Goal: Check status: Check status

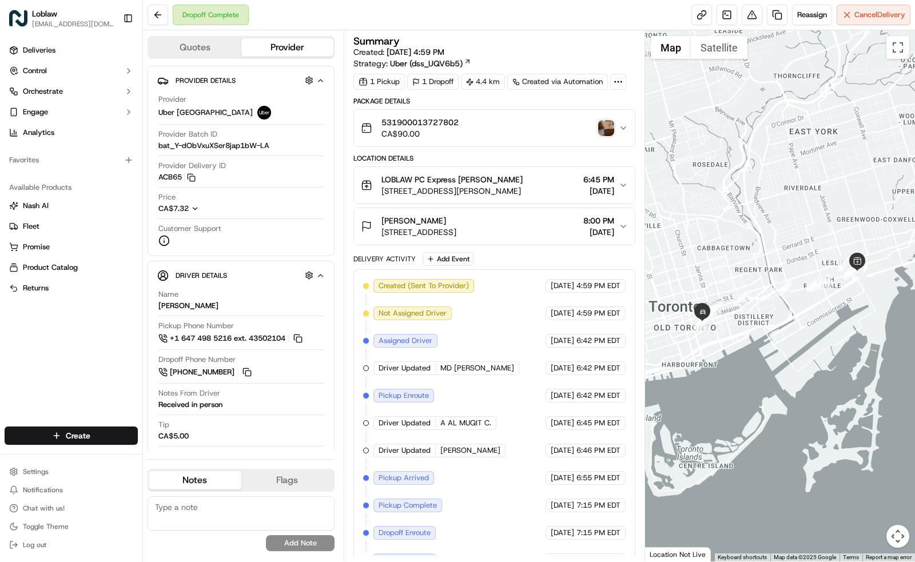
click at [607, 125] on img "button" at bounding box center [606, 128] width 16 height 16
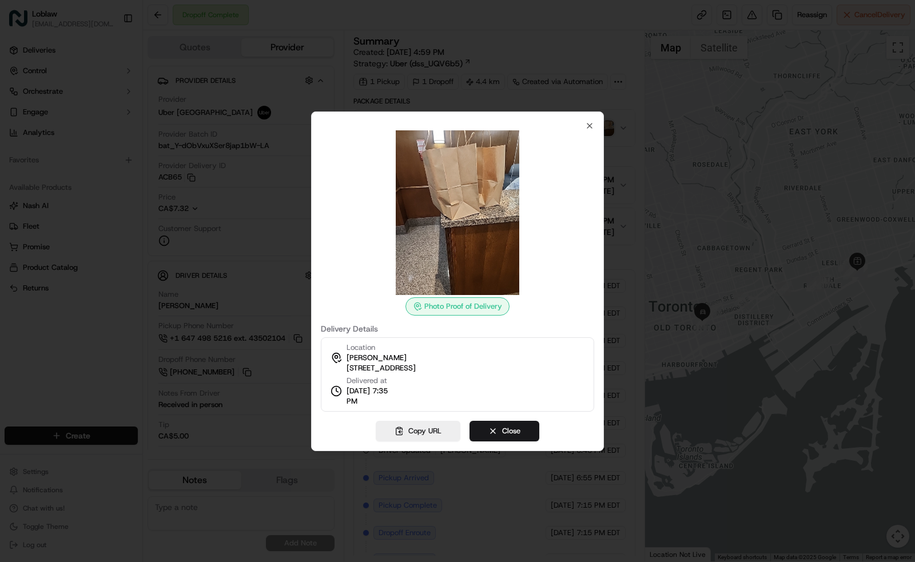
click at [471, 179] on img at bounding box center [457, 212] width 165 height 165
click at [590, 128] on icon "button" at bounding box center [589, 125] width 9 height 9
